Goal: Communication & Community: Answer question/provide support

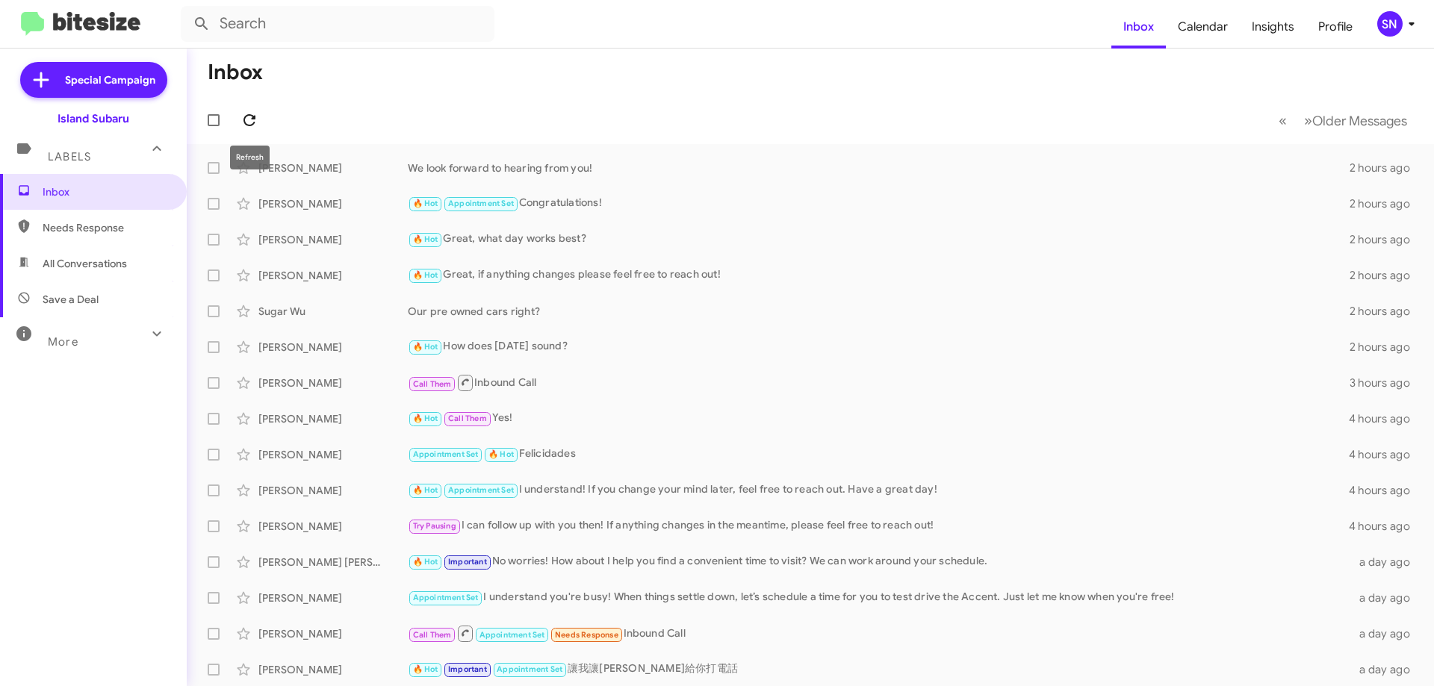
click at [248, 117] on icon at bounding box center [250, 120] width 18 height 18
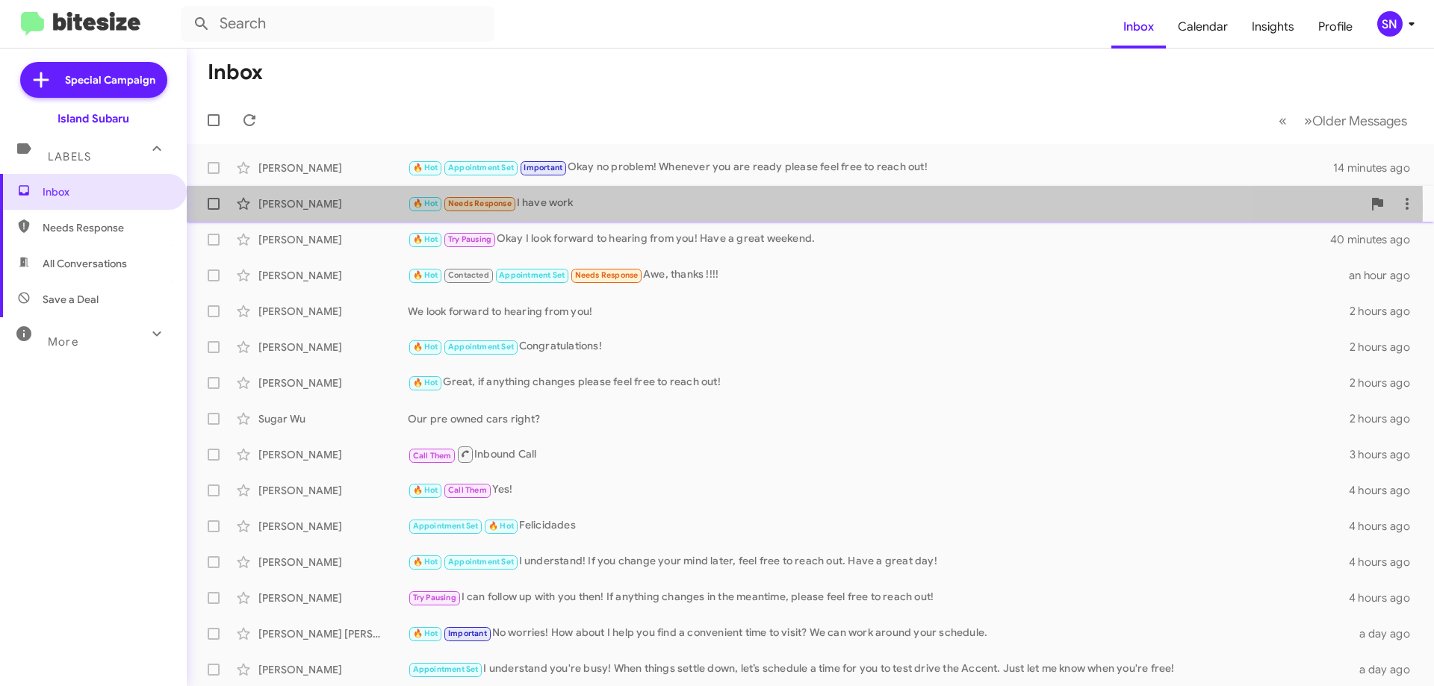
click at [579, 208] on div "🔥 Hot Needs Response I have work" at bounding box center [885, 203] width 955 height 17
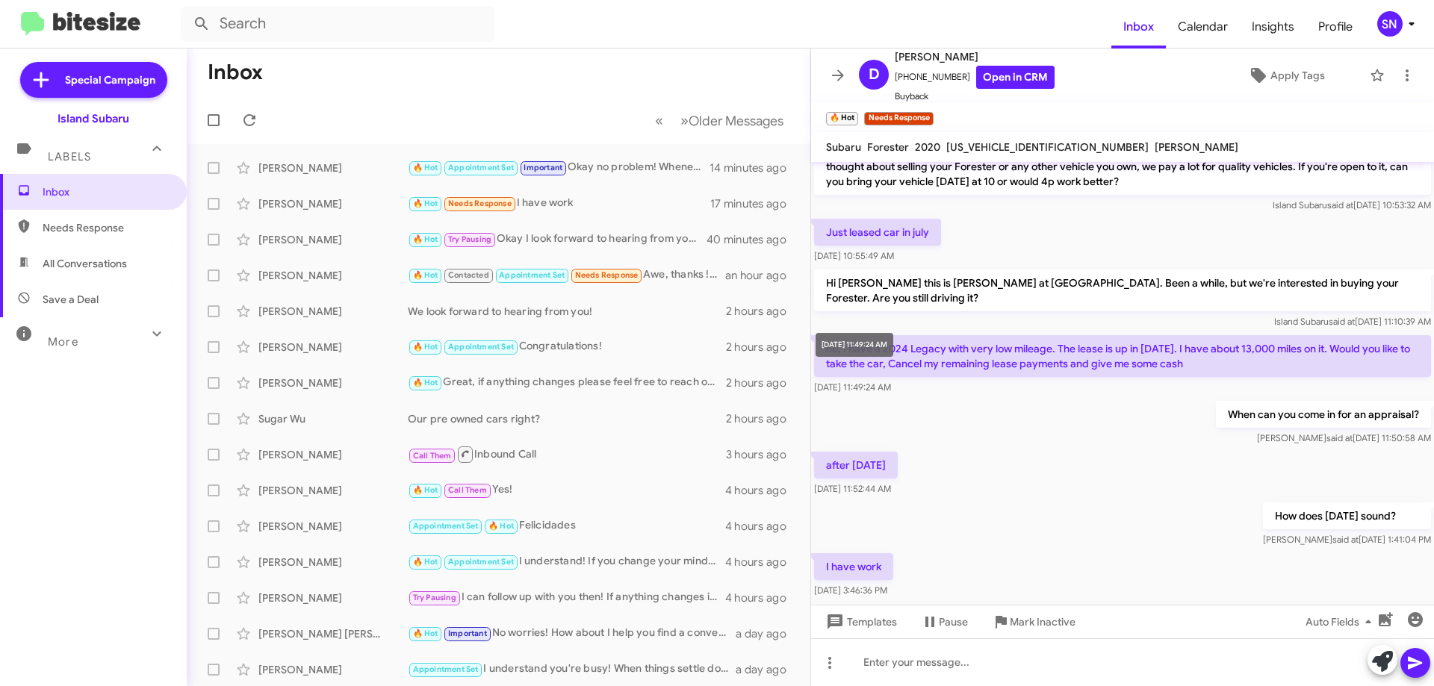
scroll to position [152, 0]
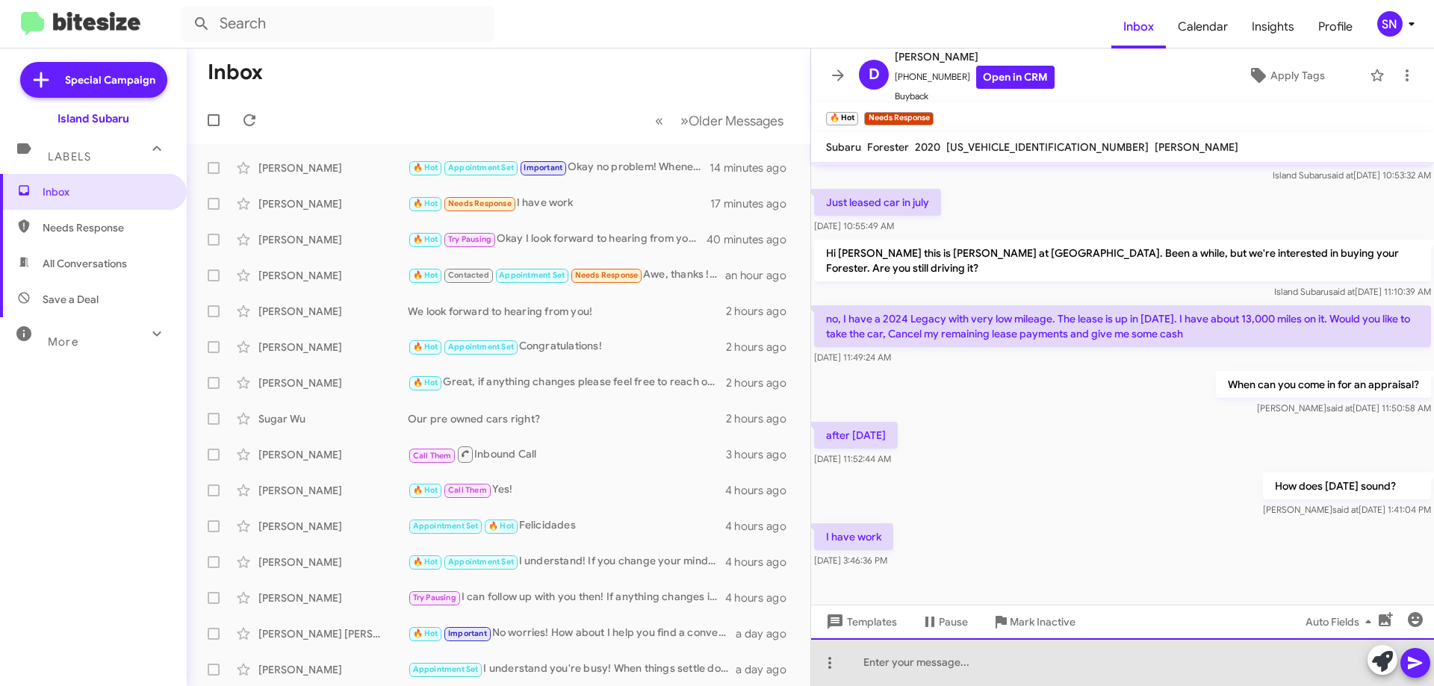
click at [878, 667] on div at bounding box center [1122, 663] width 623 height 48
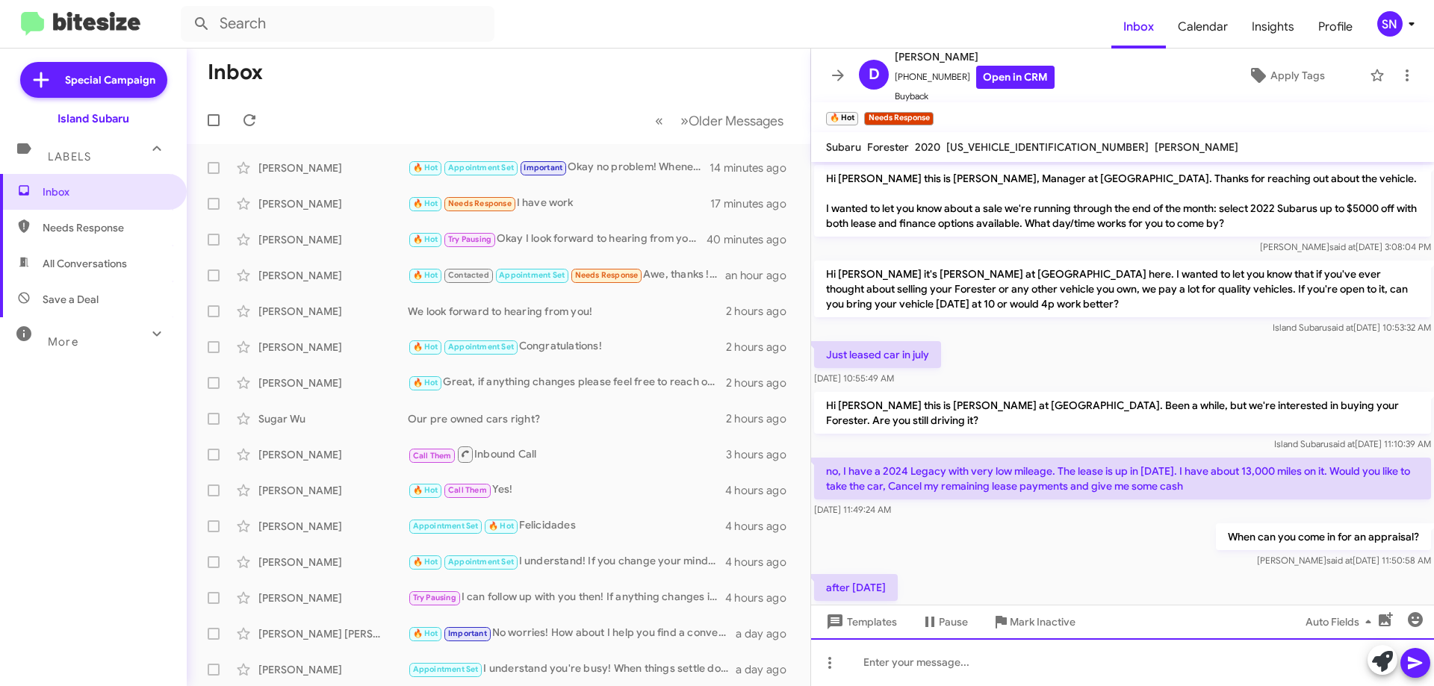
scroll to position [207, 0]
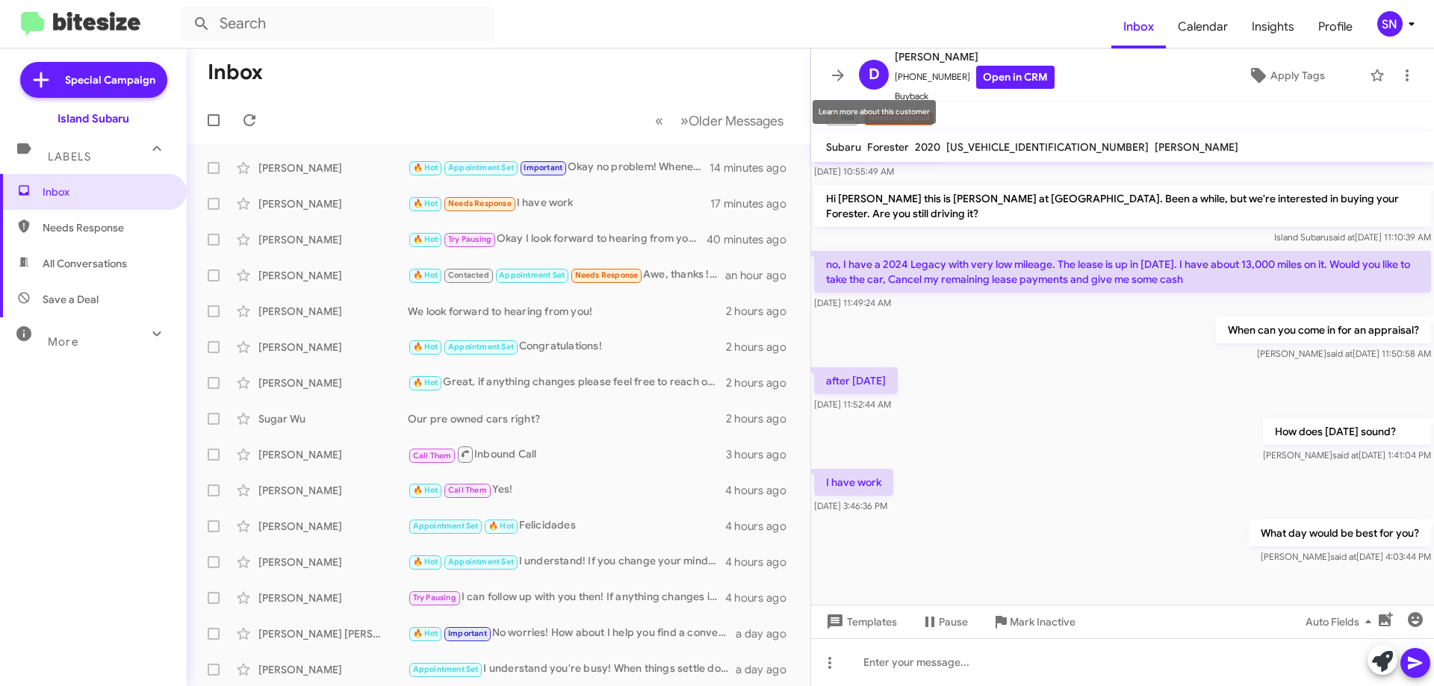
click at [822, 69] on mat-toolbar "D [PERSON_NAME] [PHONE_NUMBER] Open in CRM Buyback Apply Tags" at bounding box center [1122, 76] width 623 height 54
click at [838, 74] on icon at bounding box center [838, 75] width 18 height 18
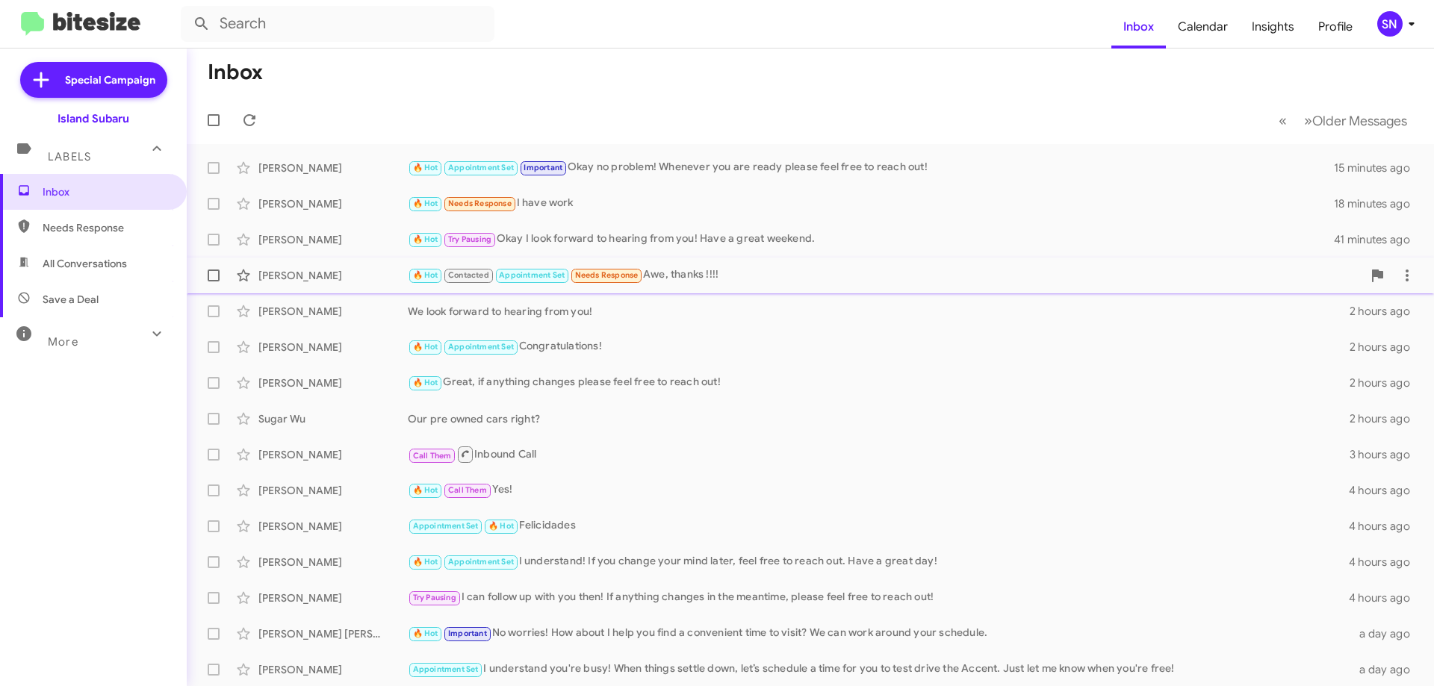
click at [759, 258] on span "[PERSON_NAME] 🔥 Hot Contacted Appointment Set Needs Response Awe, thanks !!!! a…" at bounding box center [810, 276] width 1247 height 36
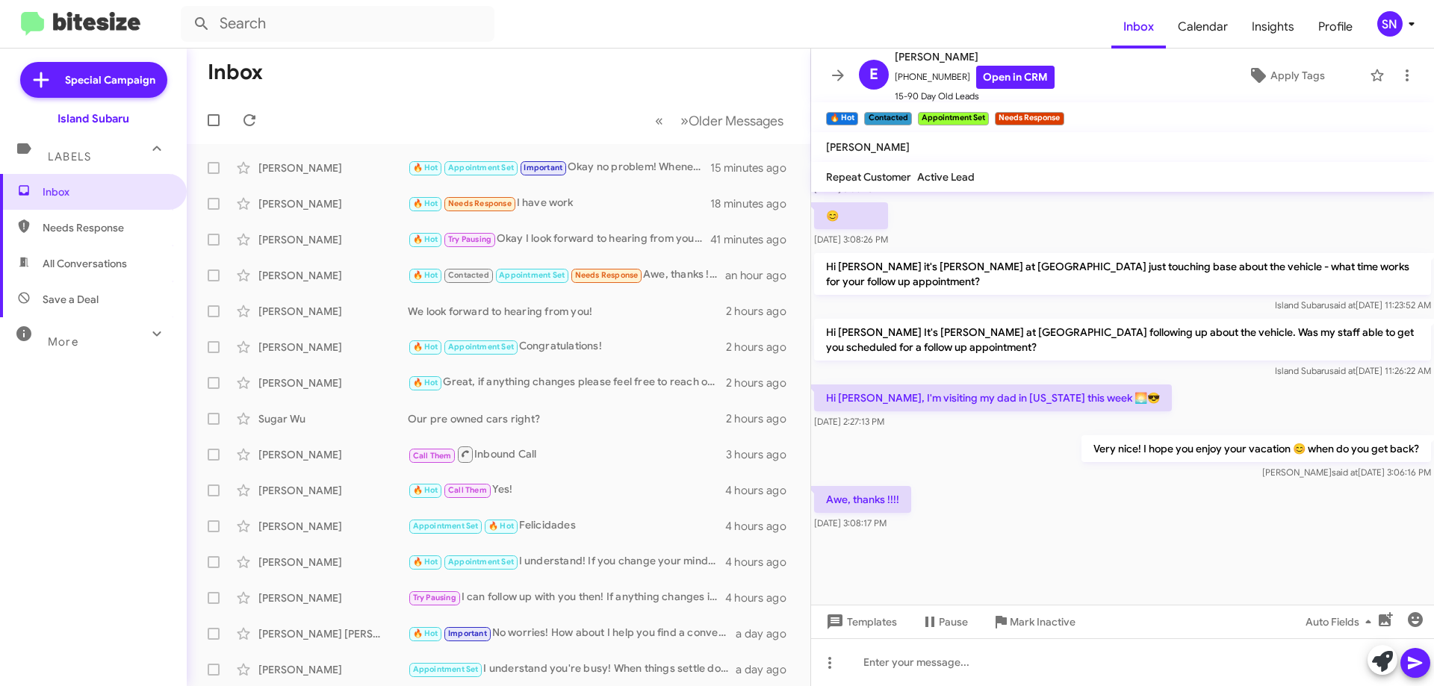
scroll to position [752, 0]
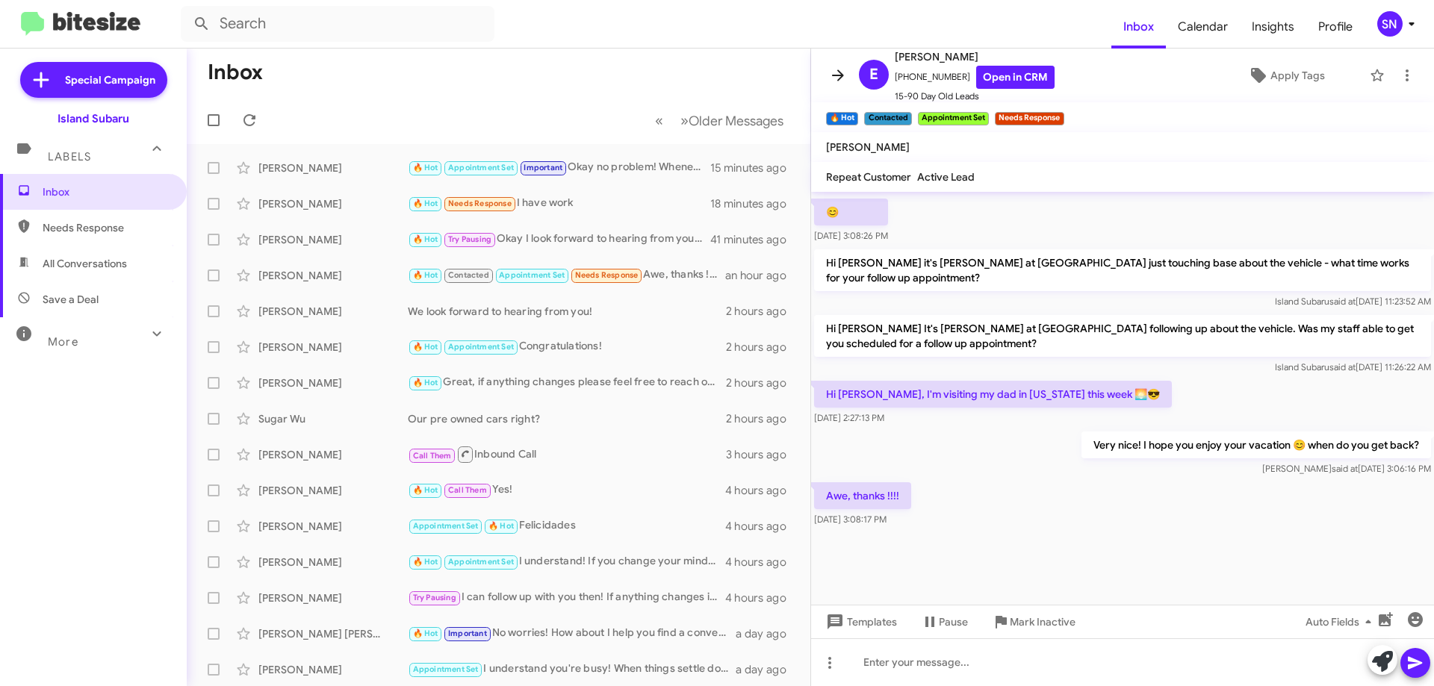
click at [839, 76] on icon at bounding box center [838, 74] width 12 height 11
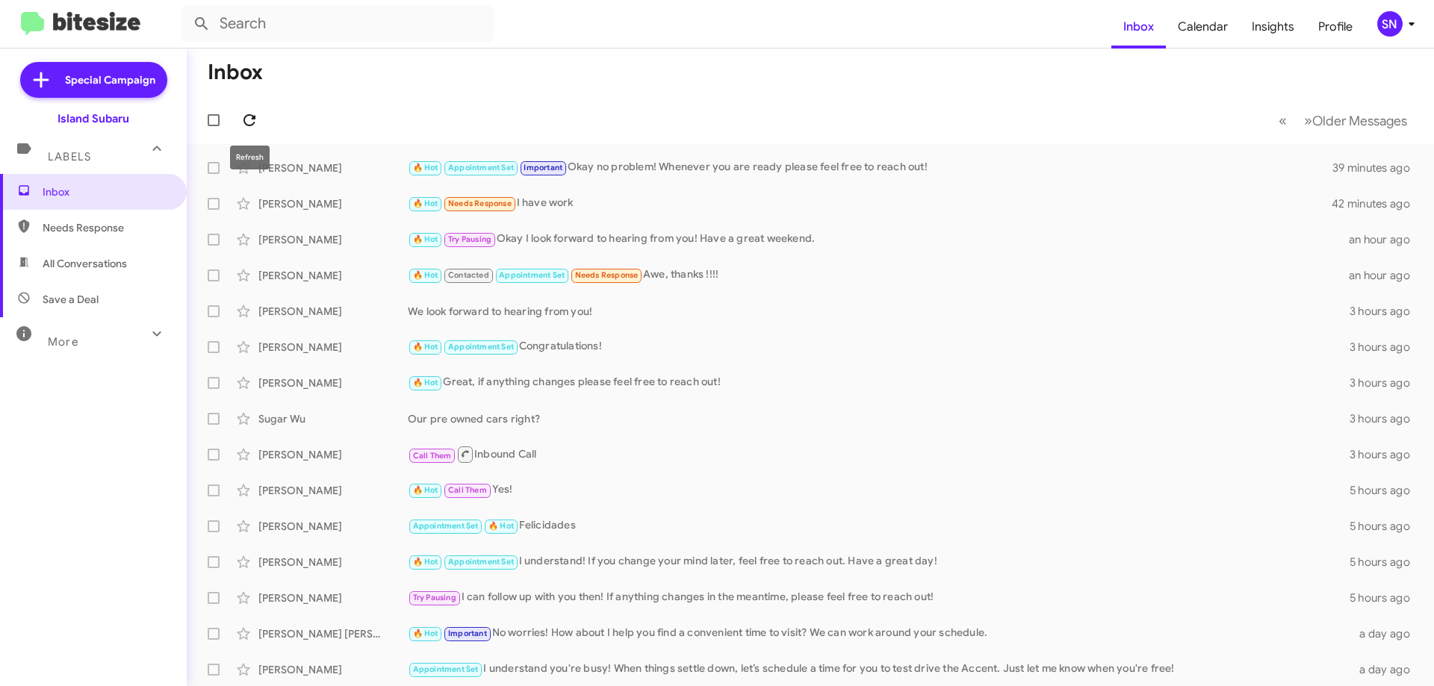
click at [257, 114] on icon at bounding box center [250, 120] width 18 height 18
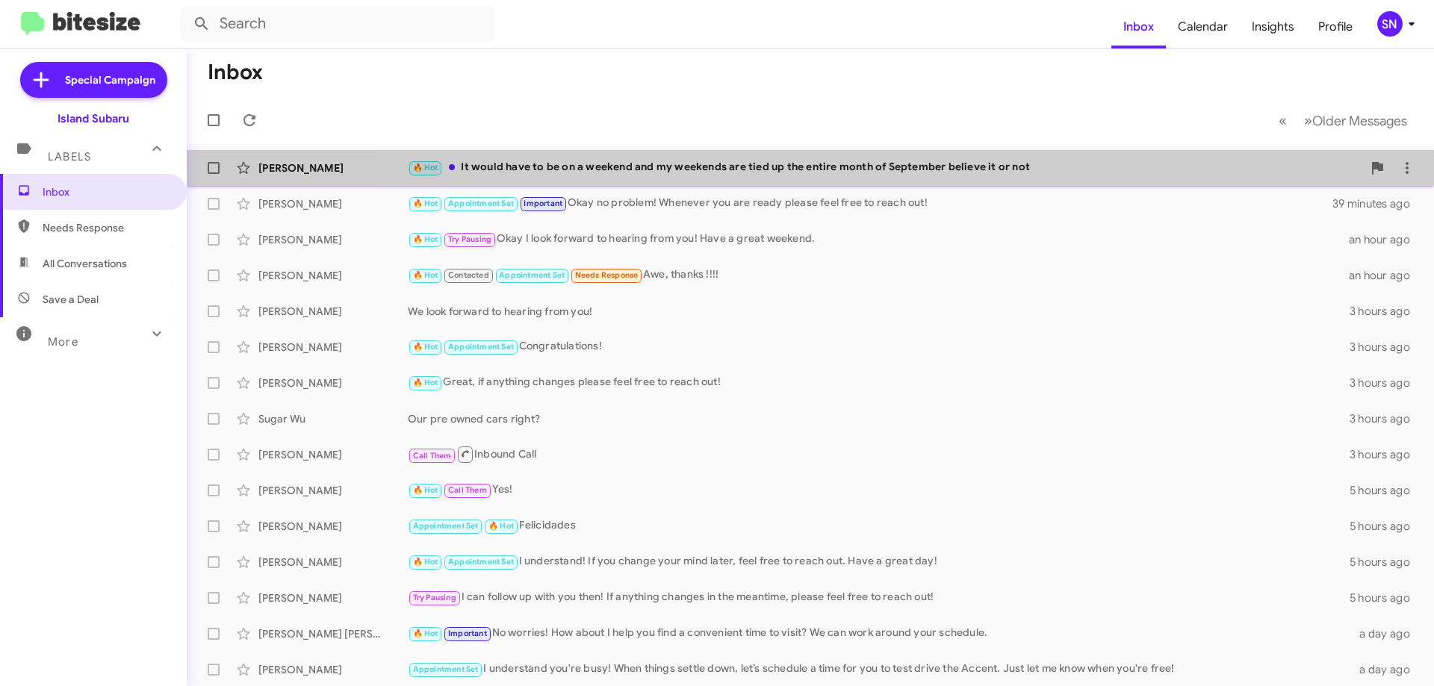
click at [986, 159] on div "🔥 Hot It would have to be on a weekend and my weekends are tied up the entire m…" at bounding box center [885, 167] width 955 height 17
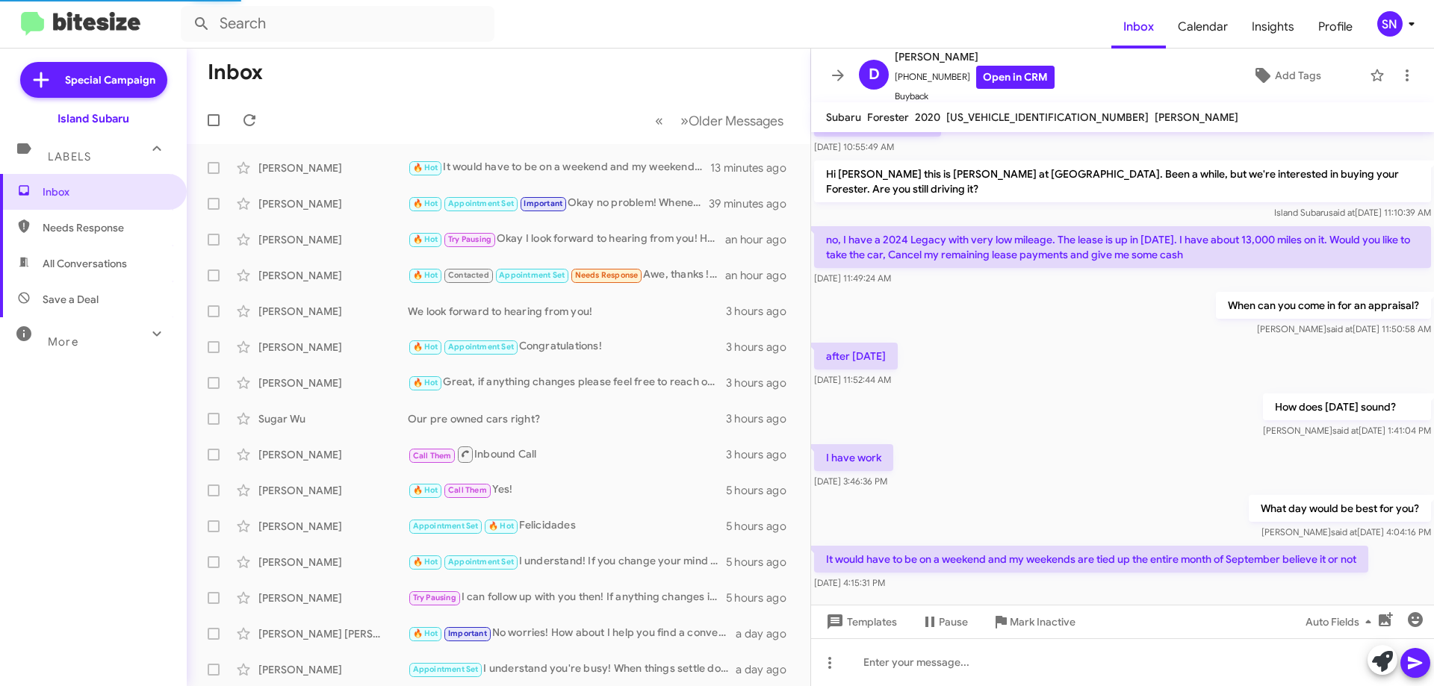
scroll to position [232, 0]
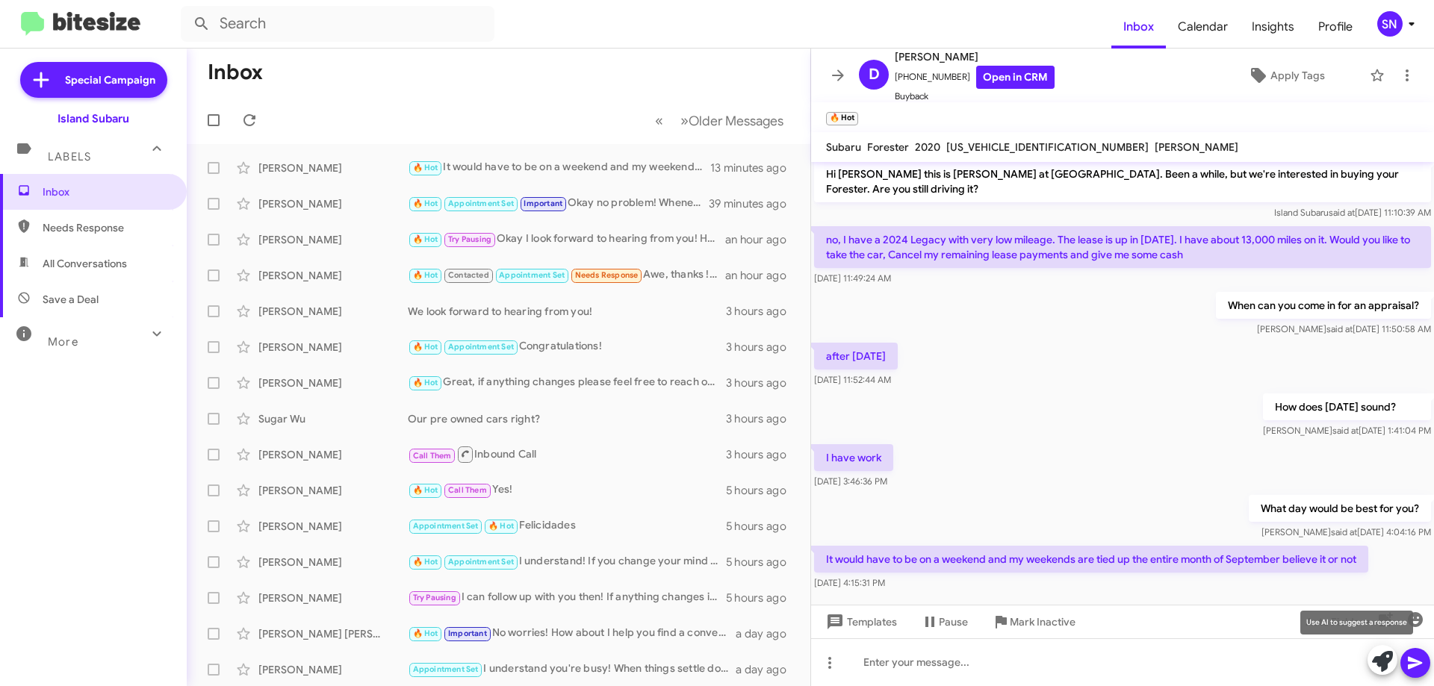
click at [1373, 657] on icon at bounding box center [1382, 661] width 21 height 21
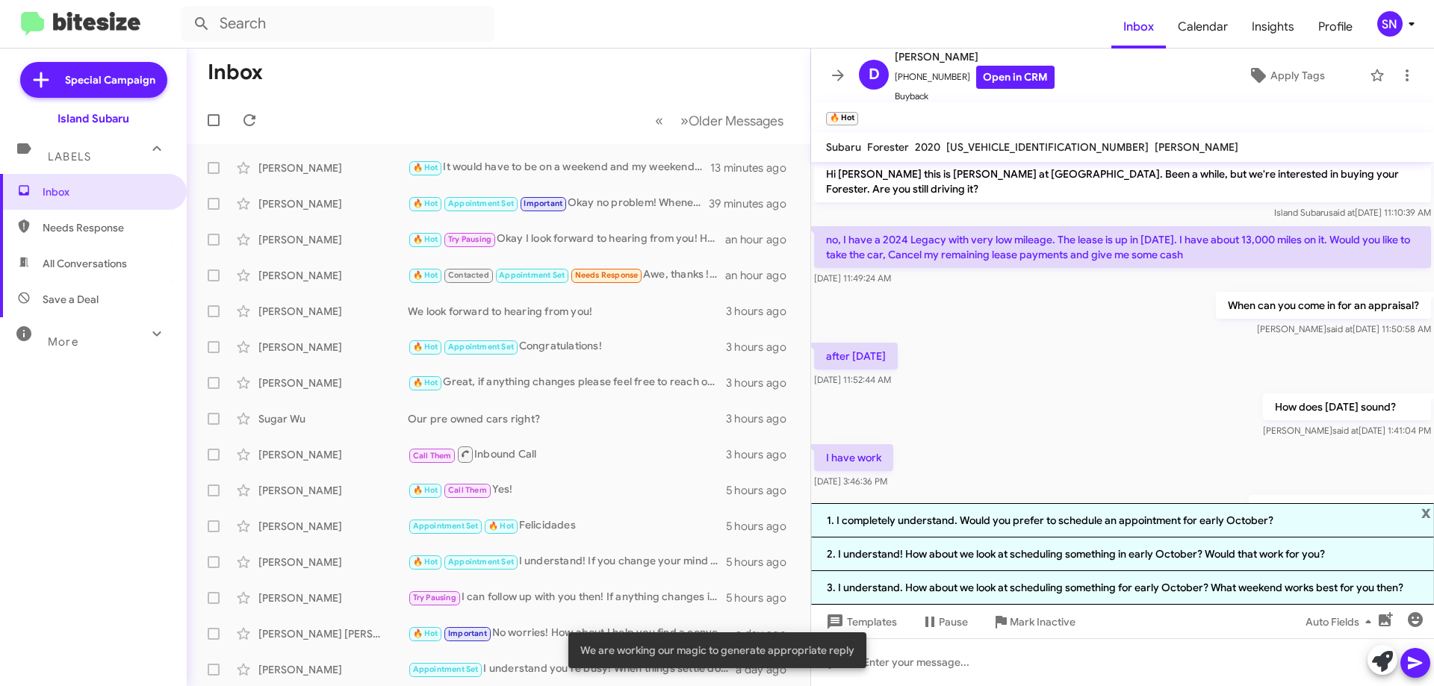
scroll to position [363, 0]
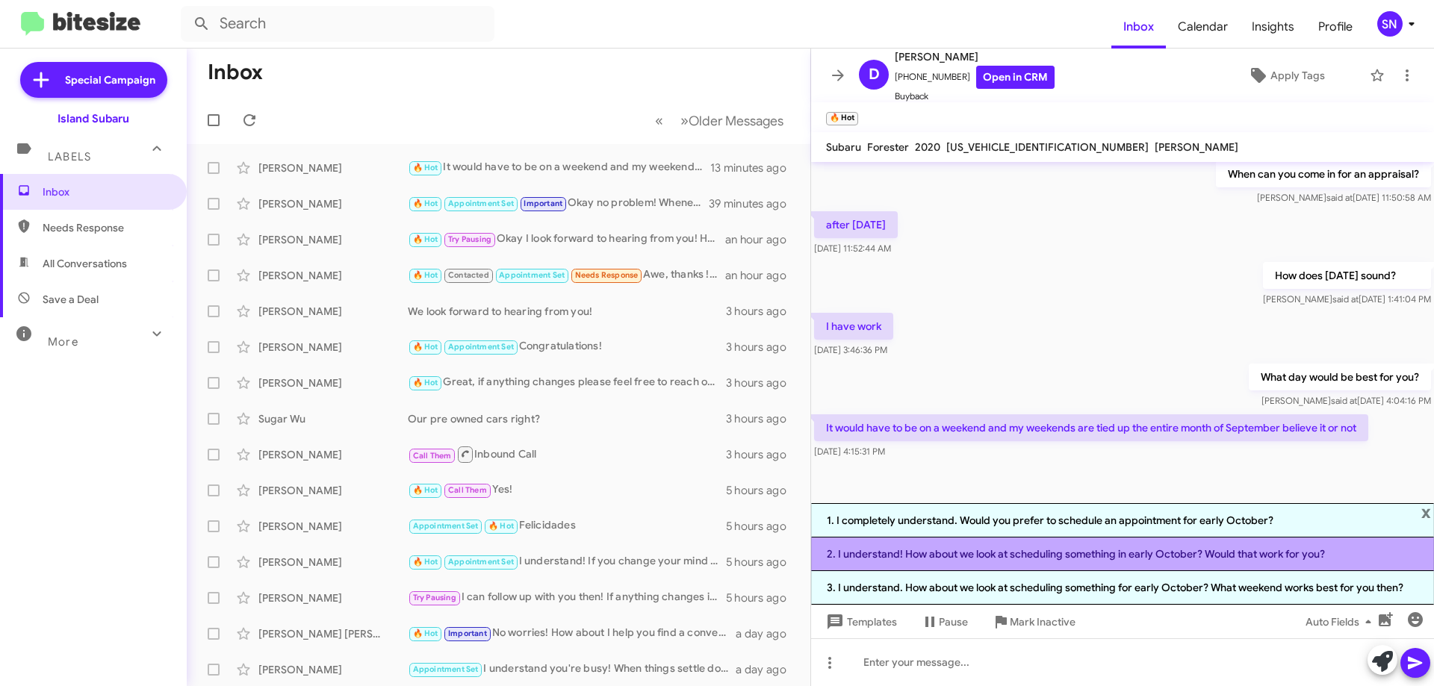
click at [1117, 549] on li "2. I understand! How about we look at scheduling something in early October? Wo…" at bounding box center [1122, 555] width 623 height 34
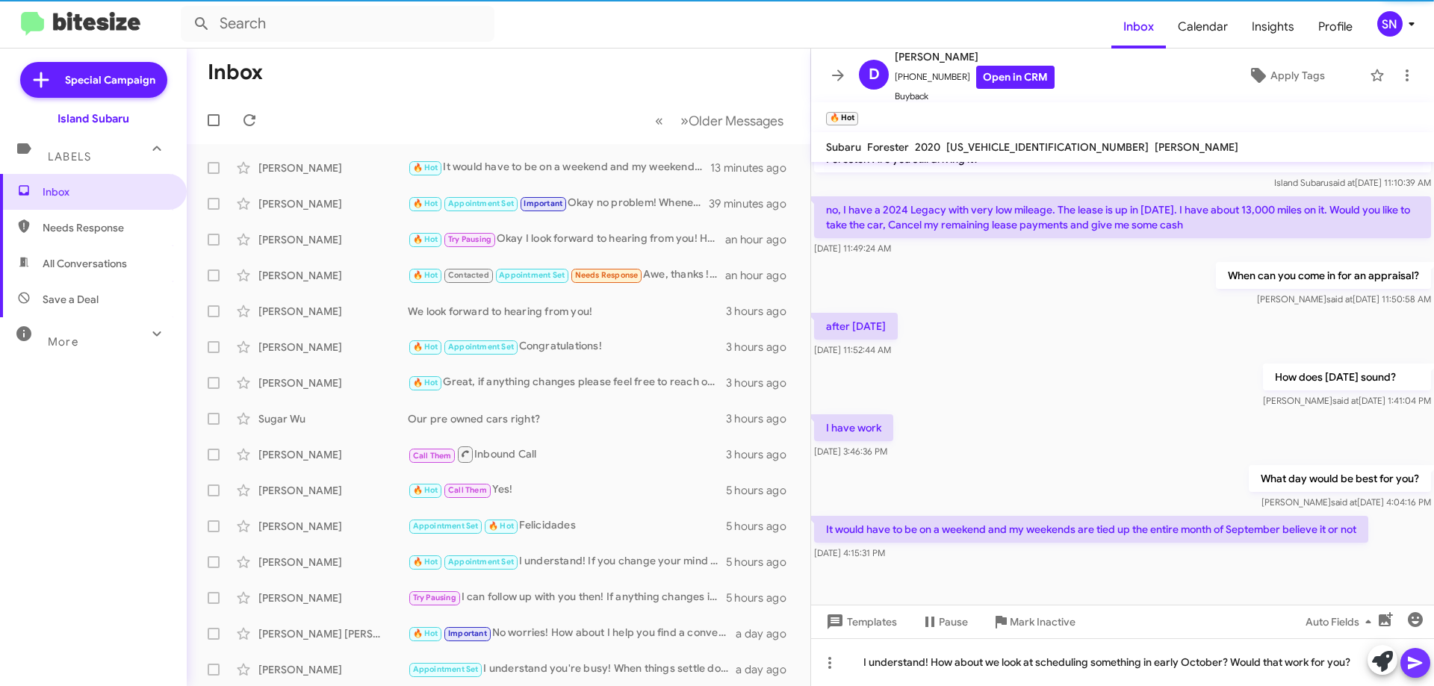
click at [1417, 657] on icon at bounding box center [1416, 663] width 18 height 18
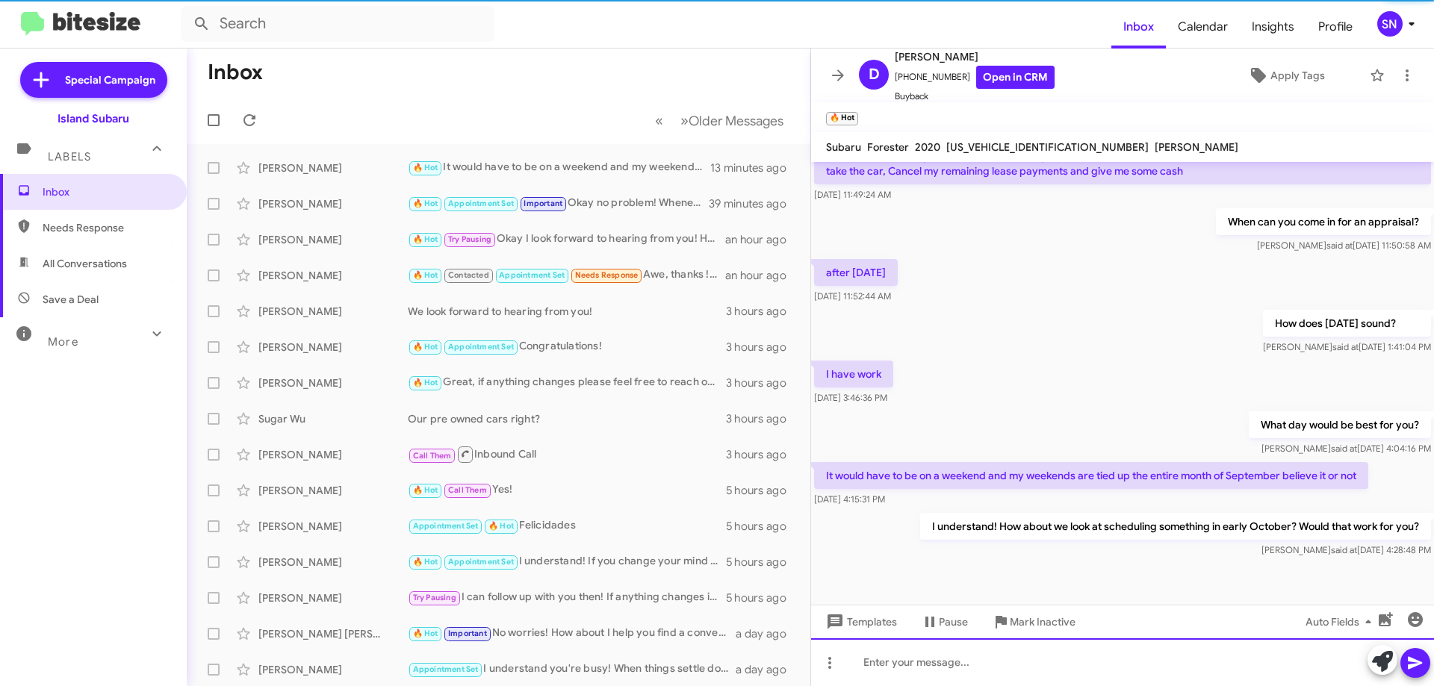
scroll to position [316, 0]
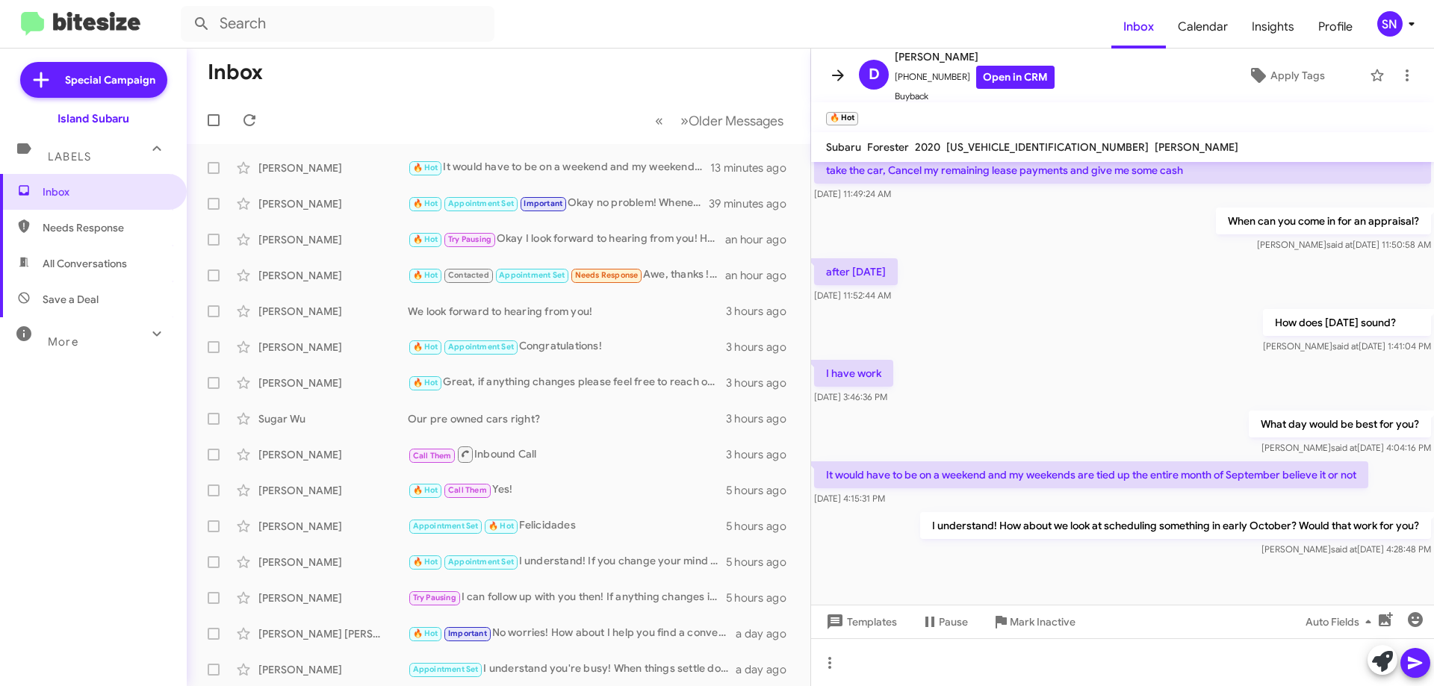
click at [835, 81] on icon at bounding box center [838, 75] width 18 height 18
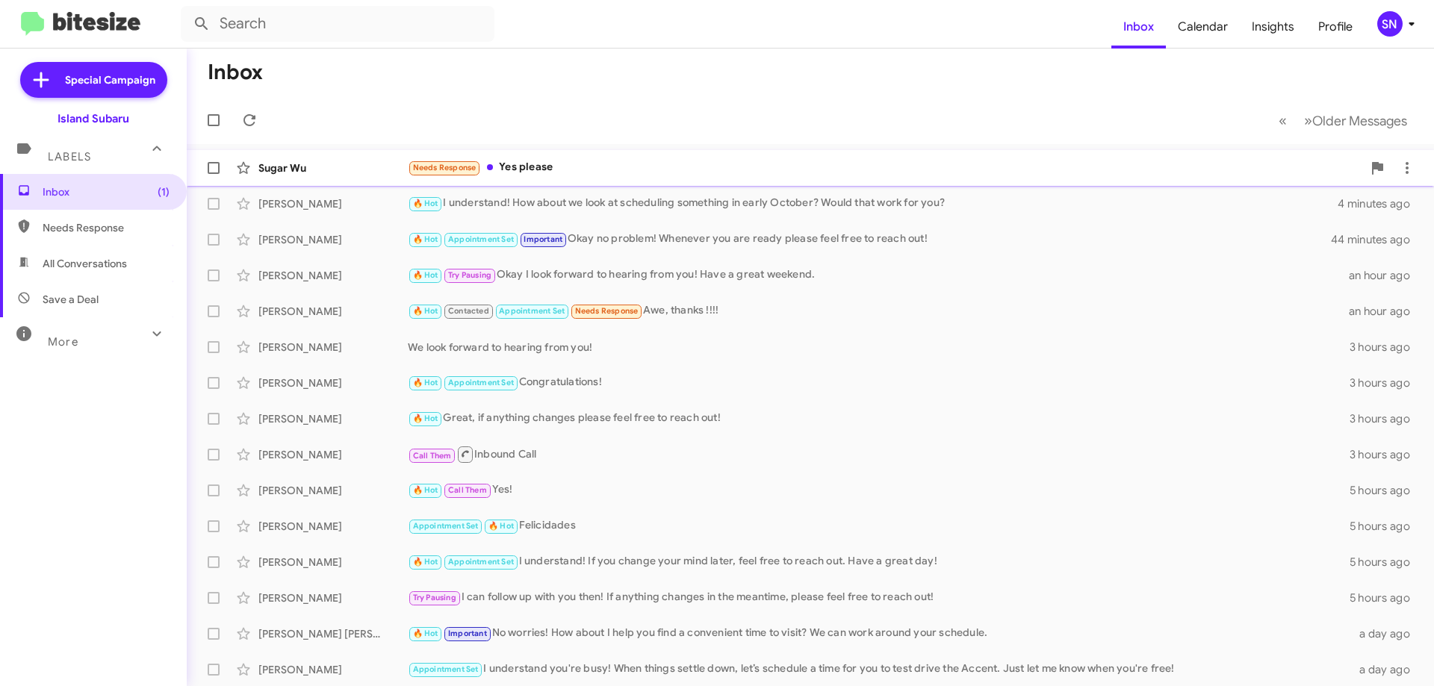
click at [596, 172] on div "Needs Response Yes please" at bounding box center [885, 167] width 955 height 17
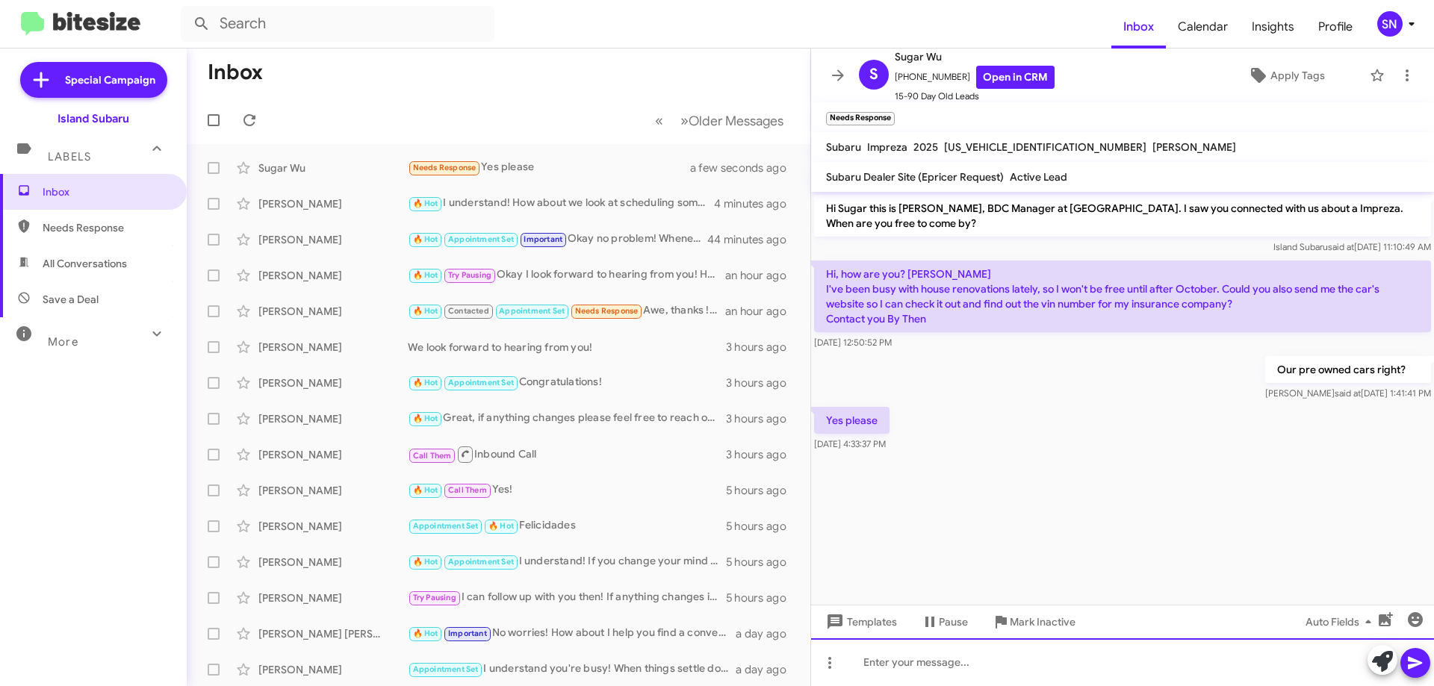
paste div
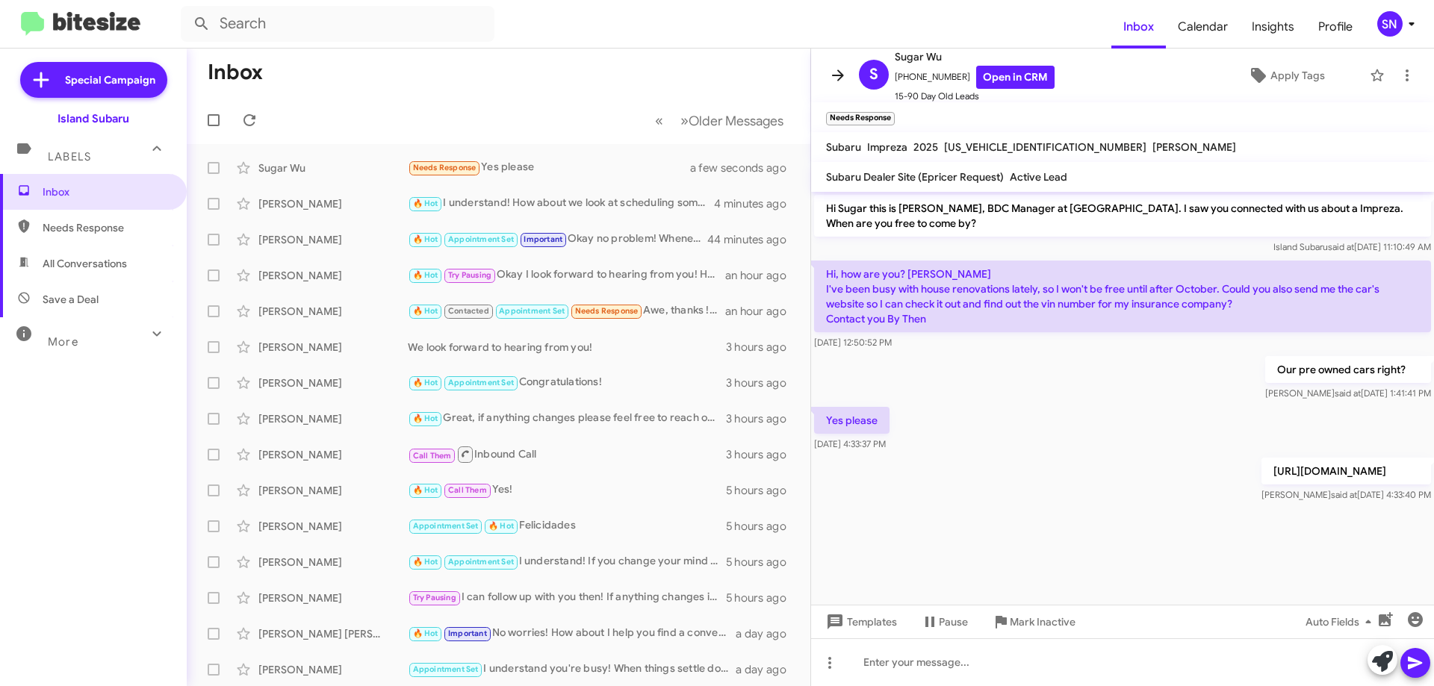
click at [837, 71] on icon at bounding box center [838, 75] width 18 height 18
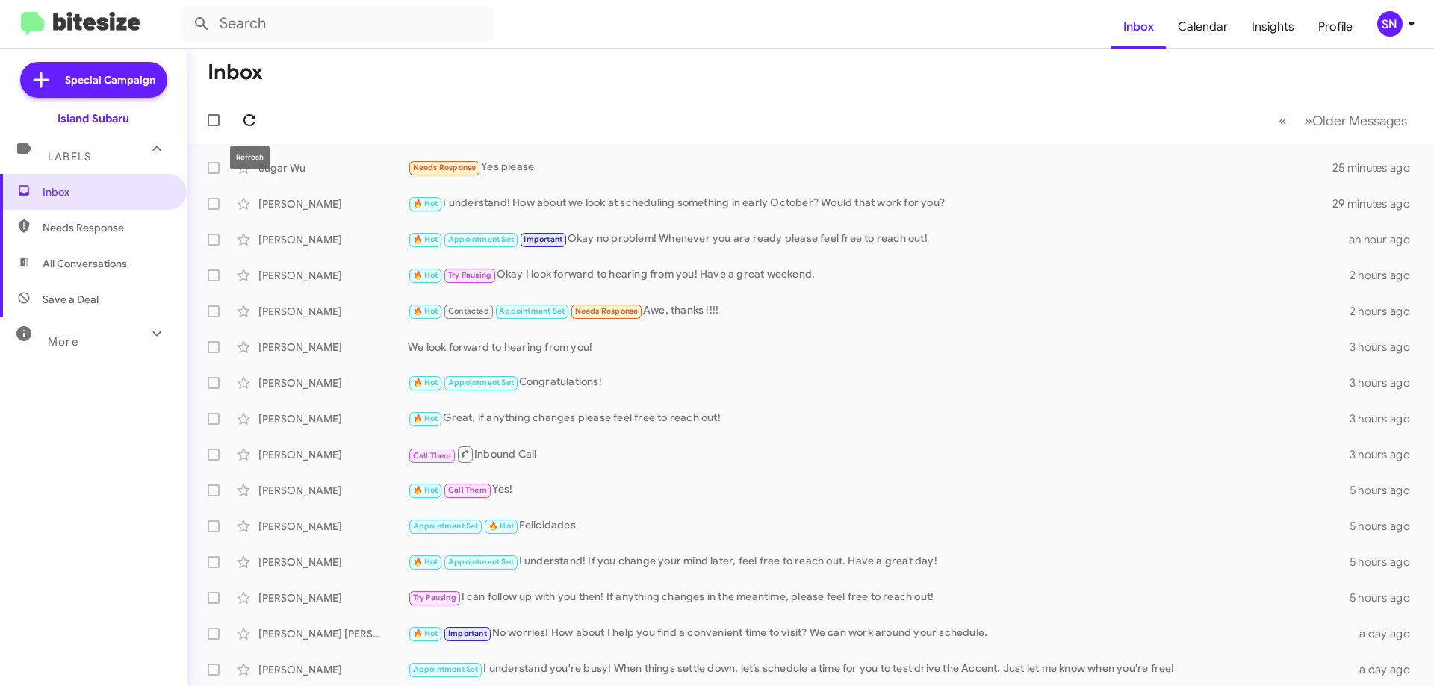
click at [248, 119] on icon at bounding box center [250, 120] width 18 height 18
click at [255, 123] on icon at bounding box center [250, 120] width 18 height 18
click at [254, 123] on icon at bounding box center [250, 120] width 12 height 12
